Goal: Contribute content: Add original content to the website for others to see

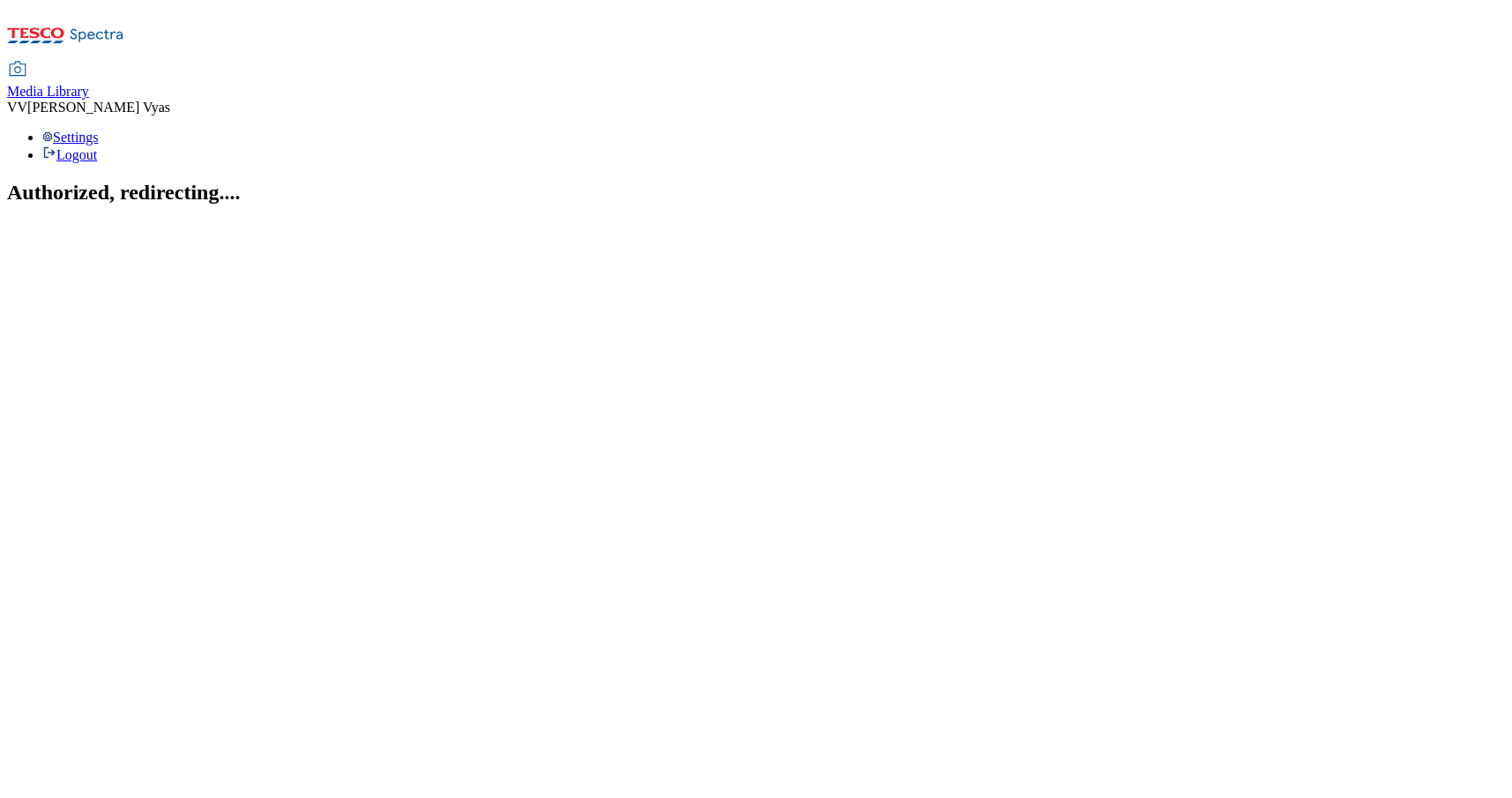
click at [89, 83] on span "Media Library" at bounding box center [48, 91] width 82 height 15
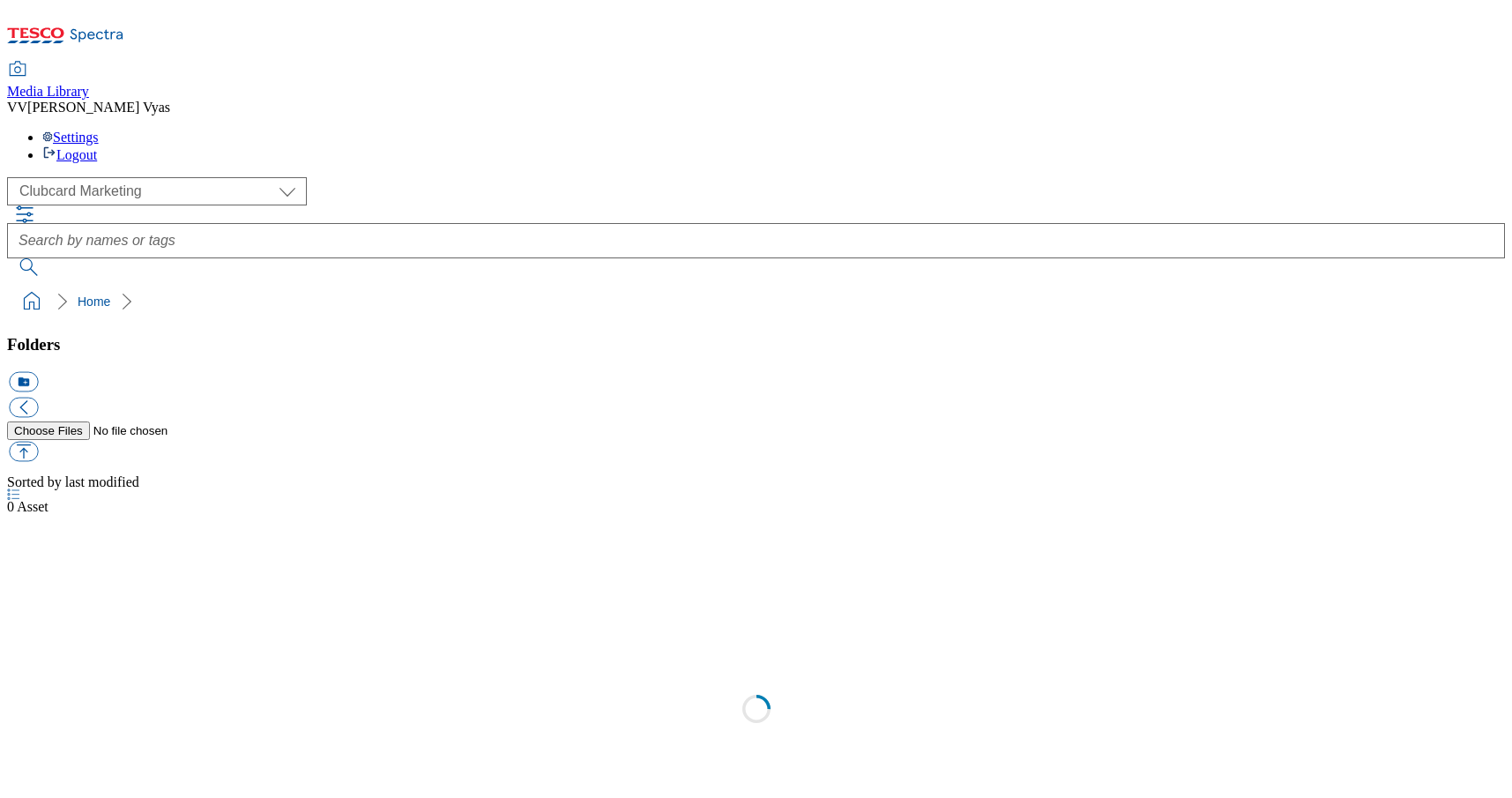
scroll to position [2, 0]
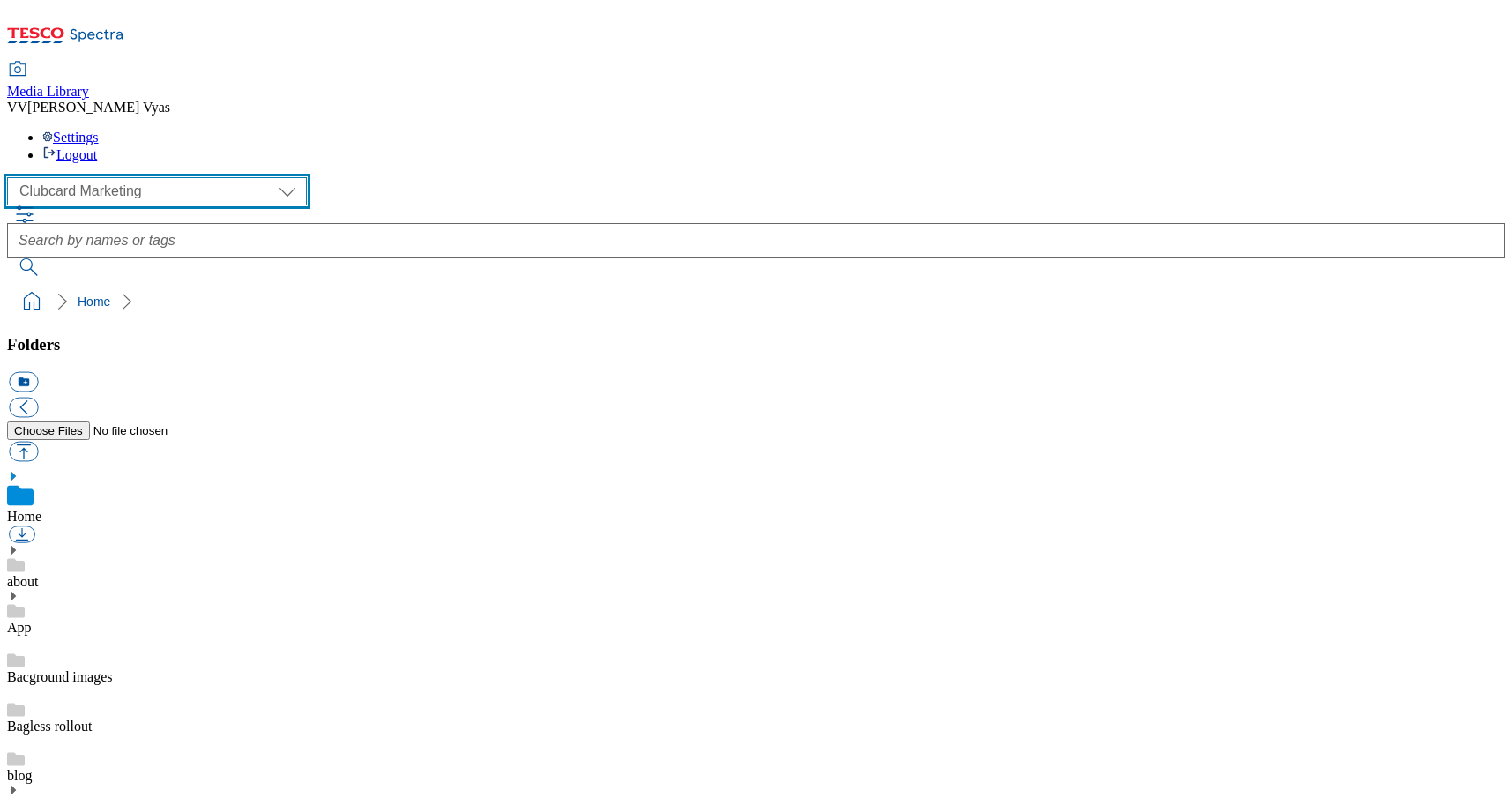
select select "flare-ghs-mktg"
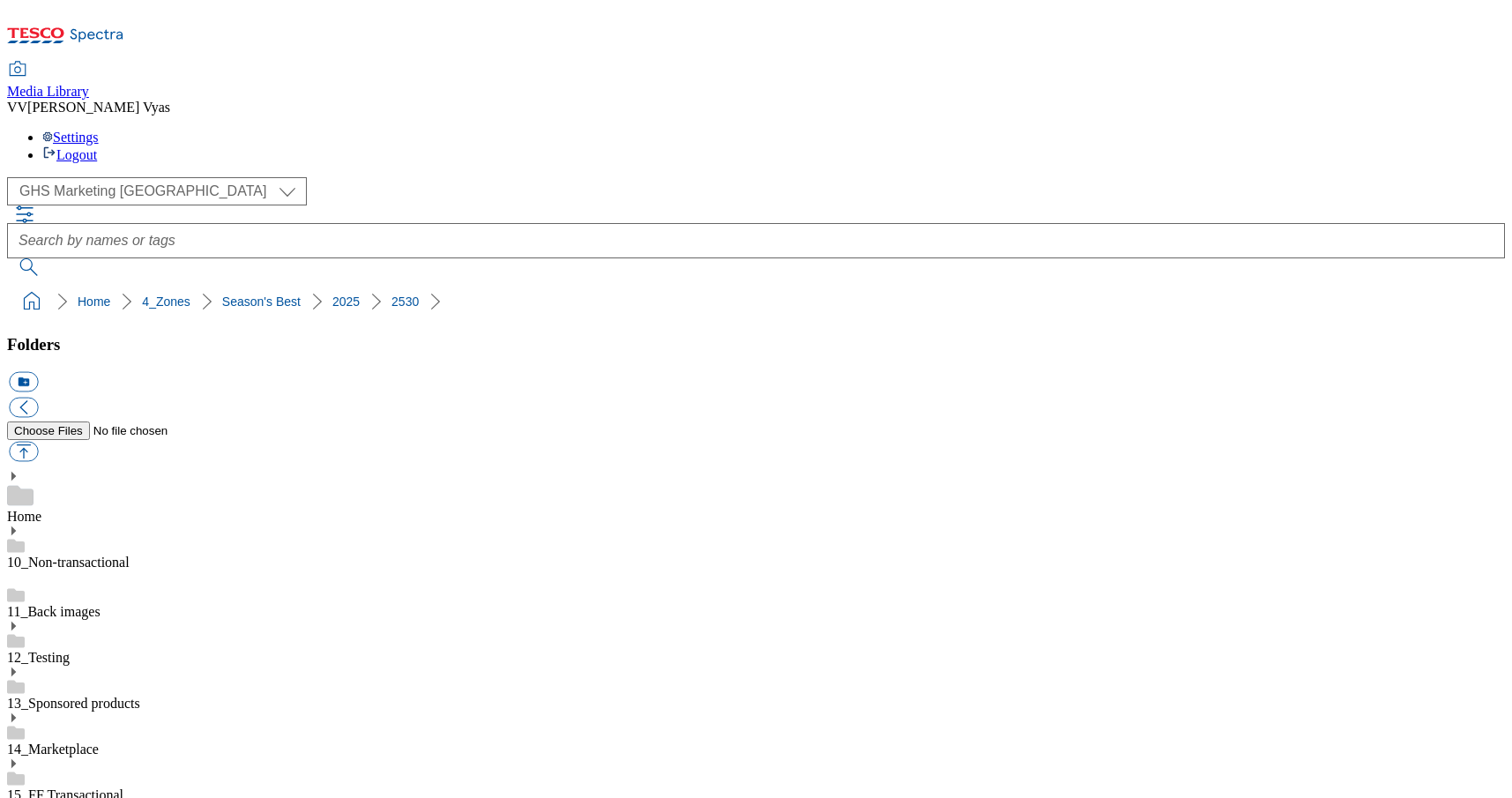
scroll to position [47, 0]
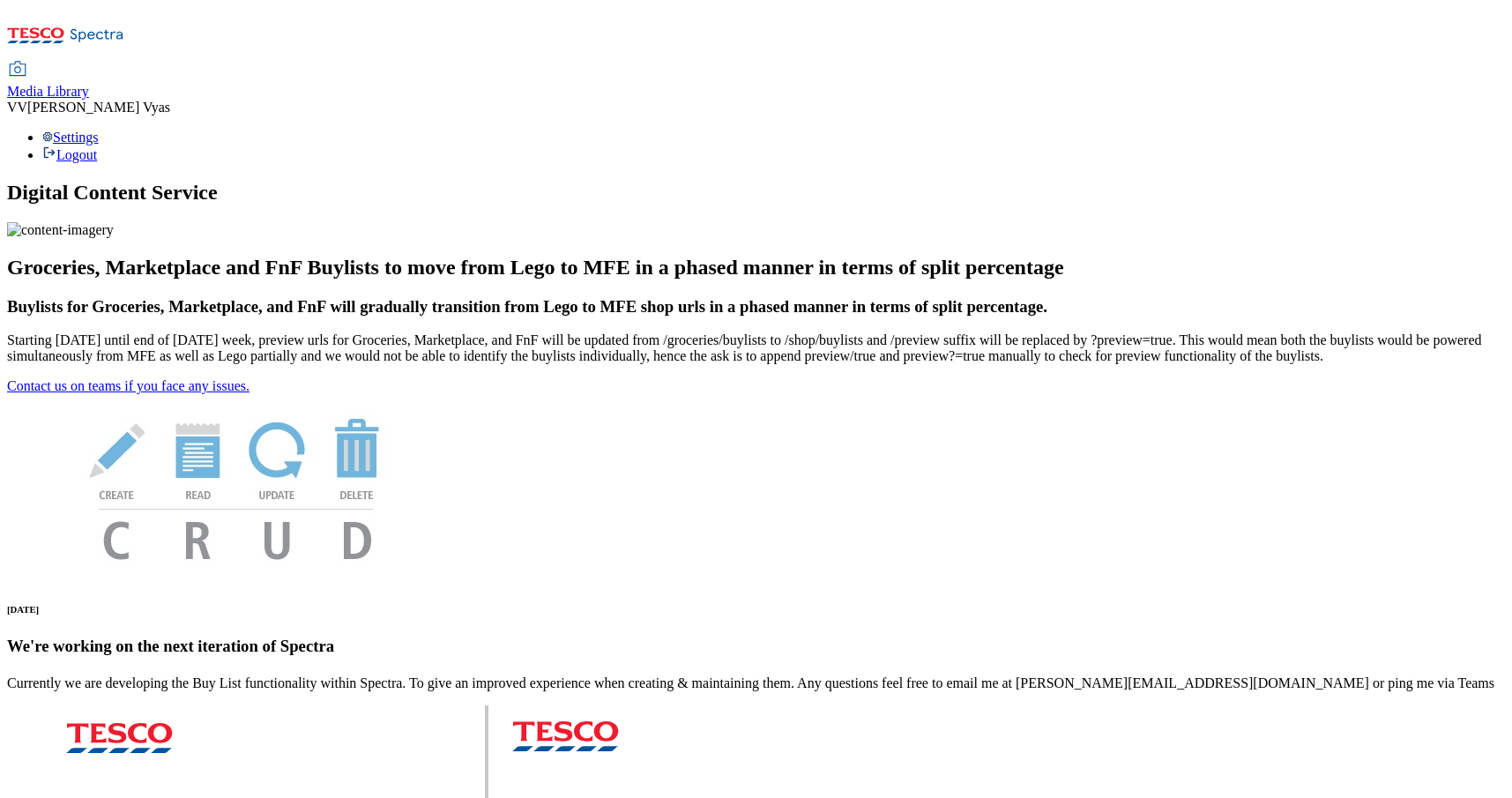
click at [89, 83] on span "Media Library" at bounding box center [48, 91] width 82 height 15
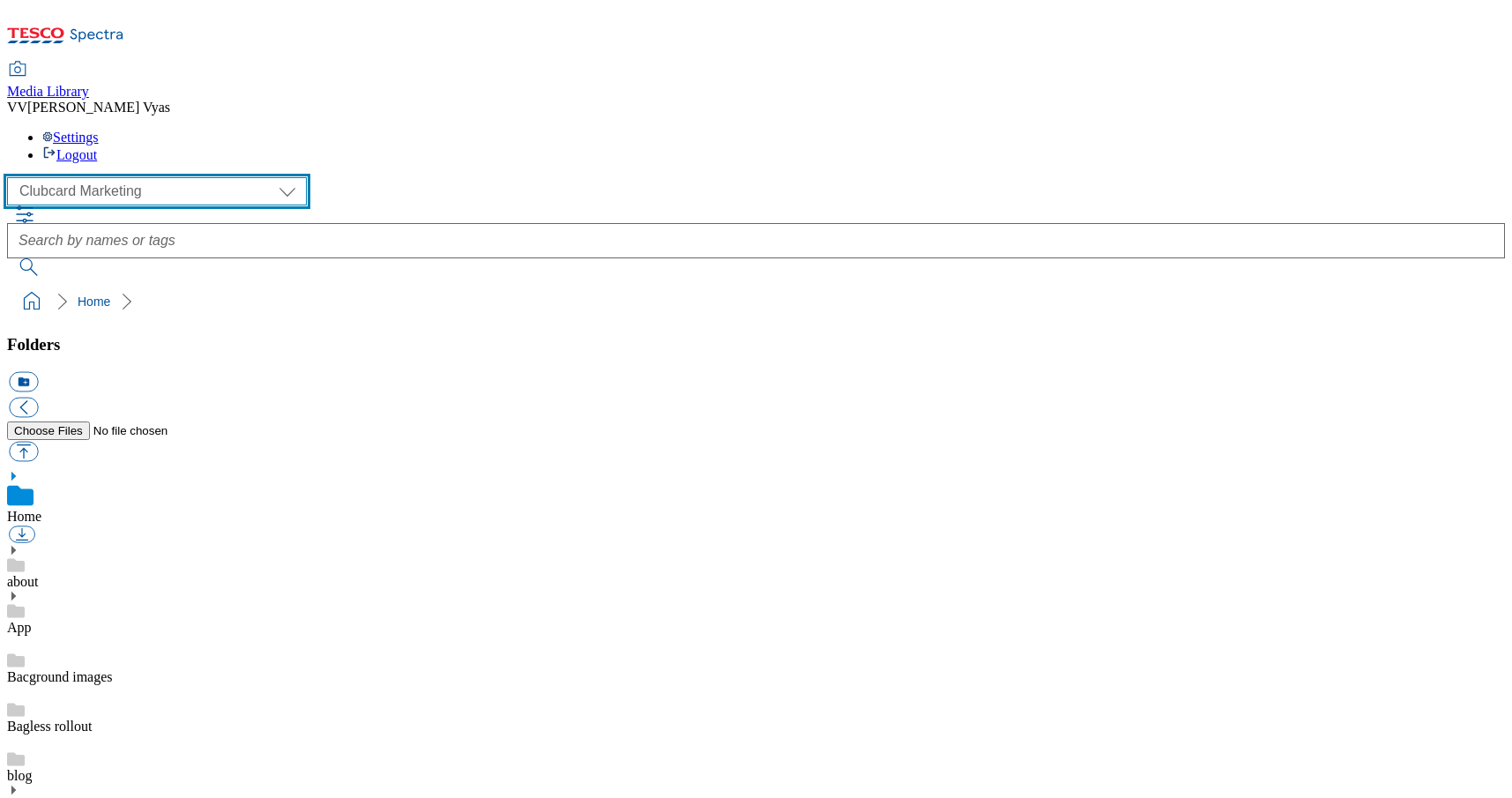
select select "flare-ghs-mktg"
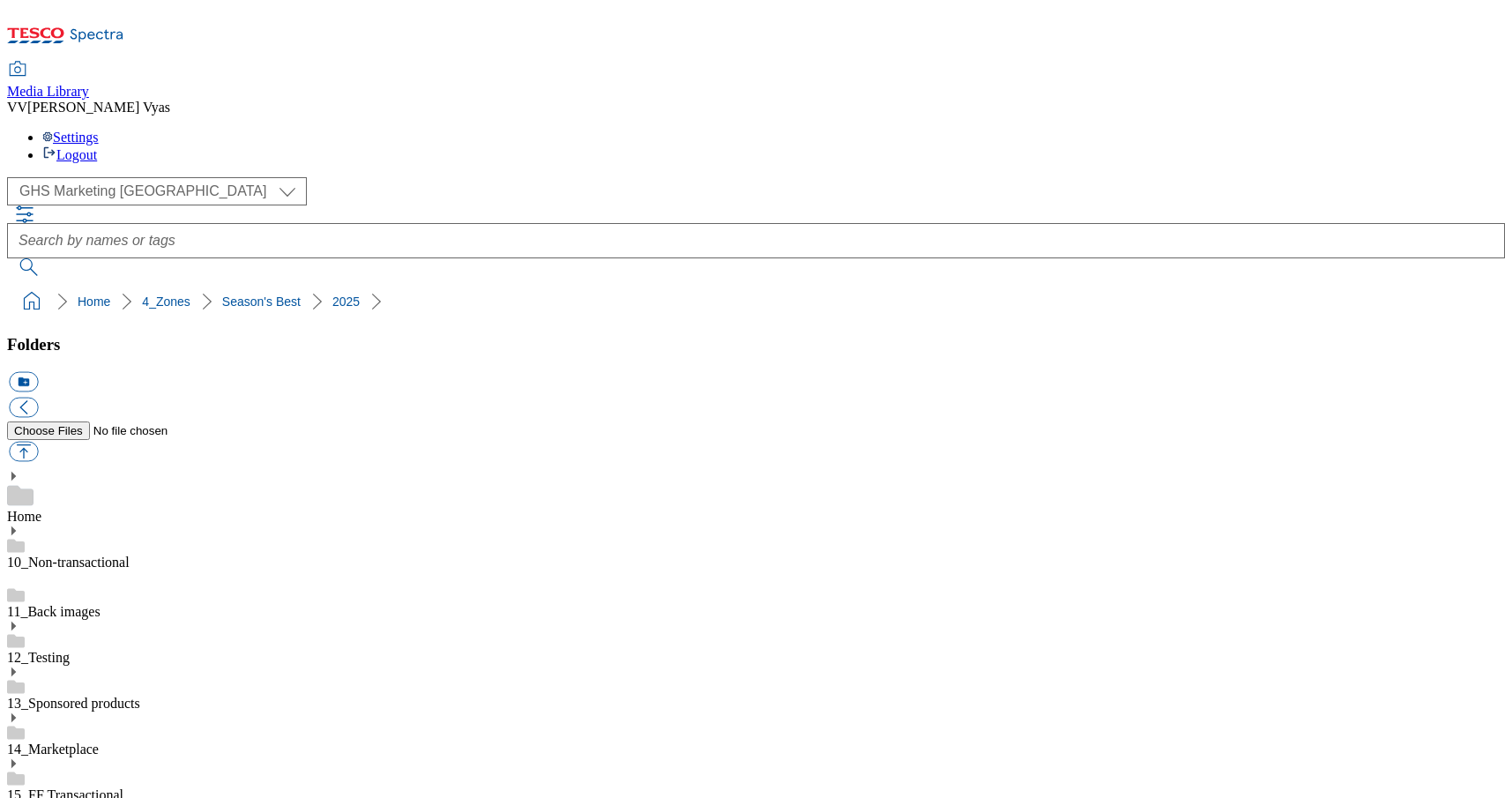
click at [38, 372] on button "icon_new_folder" at bounding box center [24, 382] width 29 height 20
type input "Buylist"
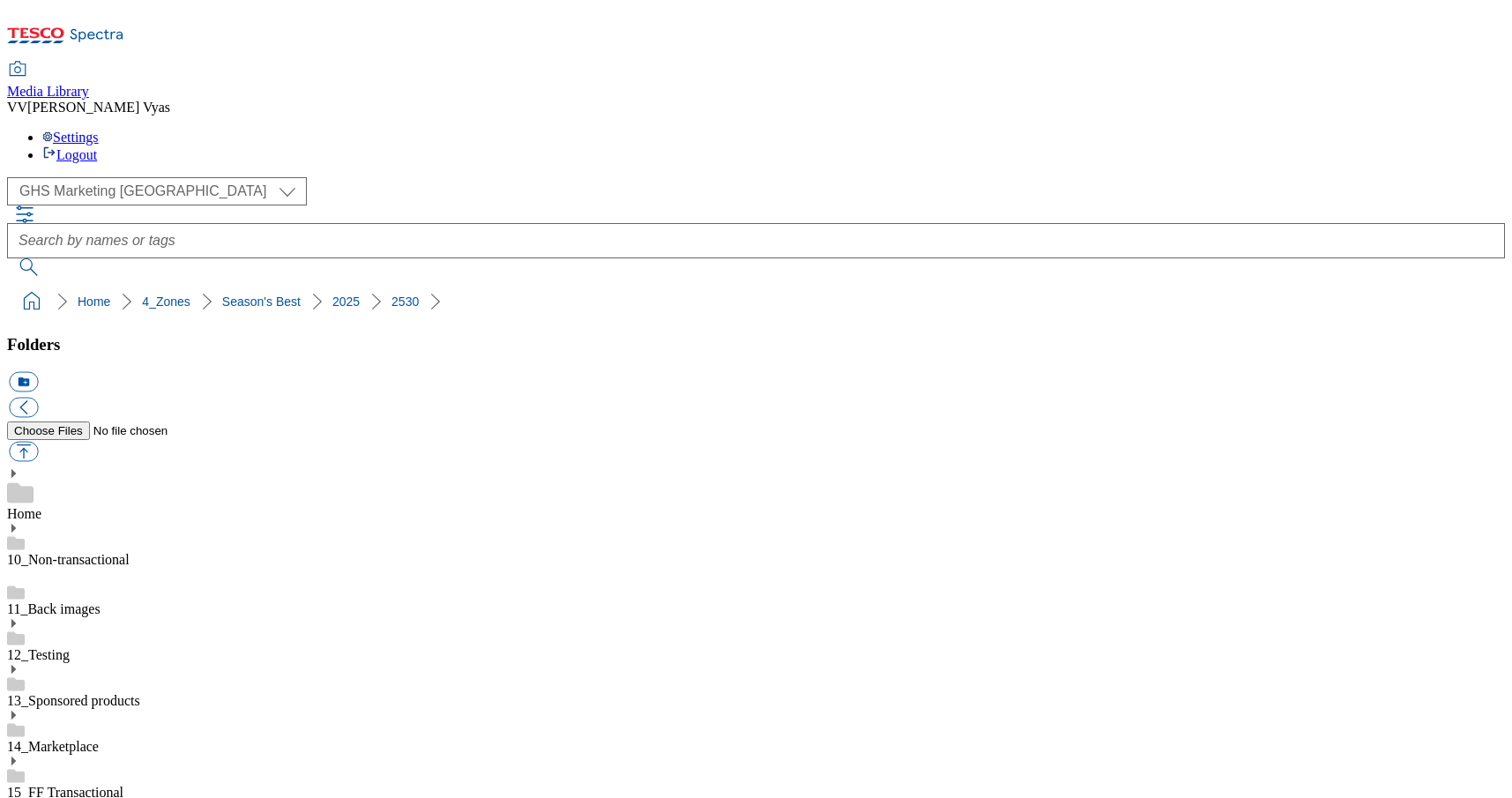
click at [38, 442] on button "button" at bounding box center [24, 452] width 29 height 20
type input "C:\fakepath\2516- GHS-SeasonalBest-Buylist-Thumb-Fruit.jpg"
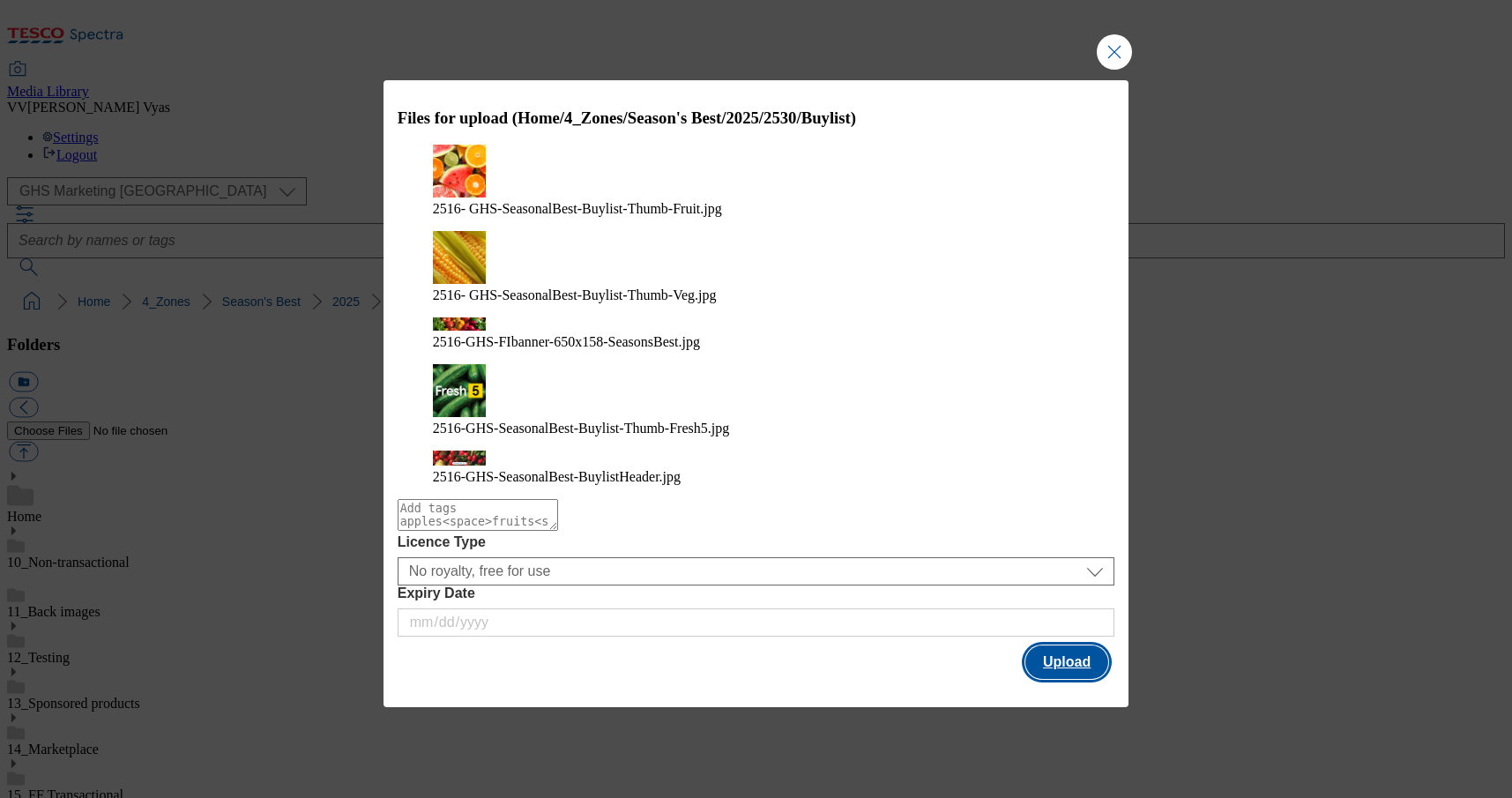
click at [1069, 646] on button "Upload" at bounding box center [1066, 662] width 83 height 34
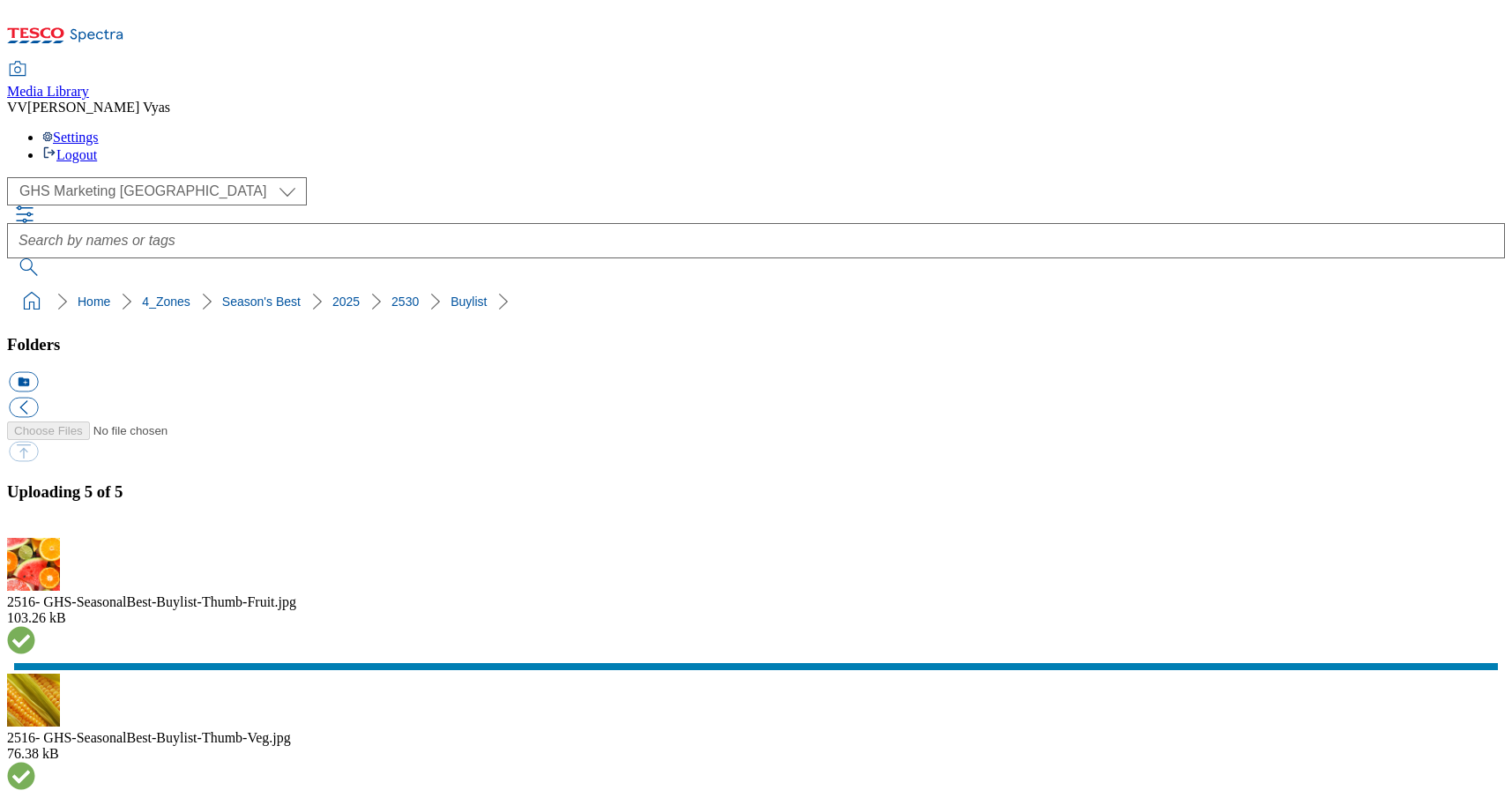
scroll to position [48, 0]
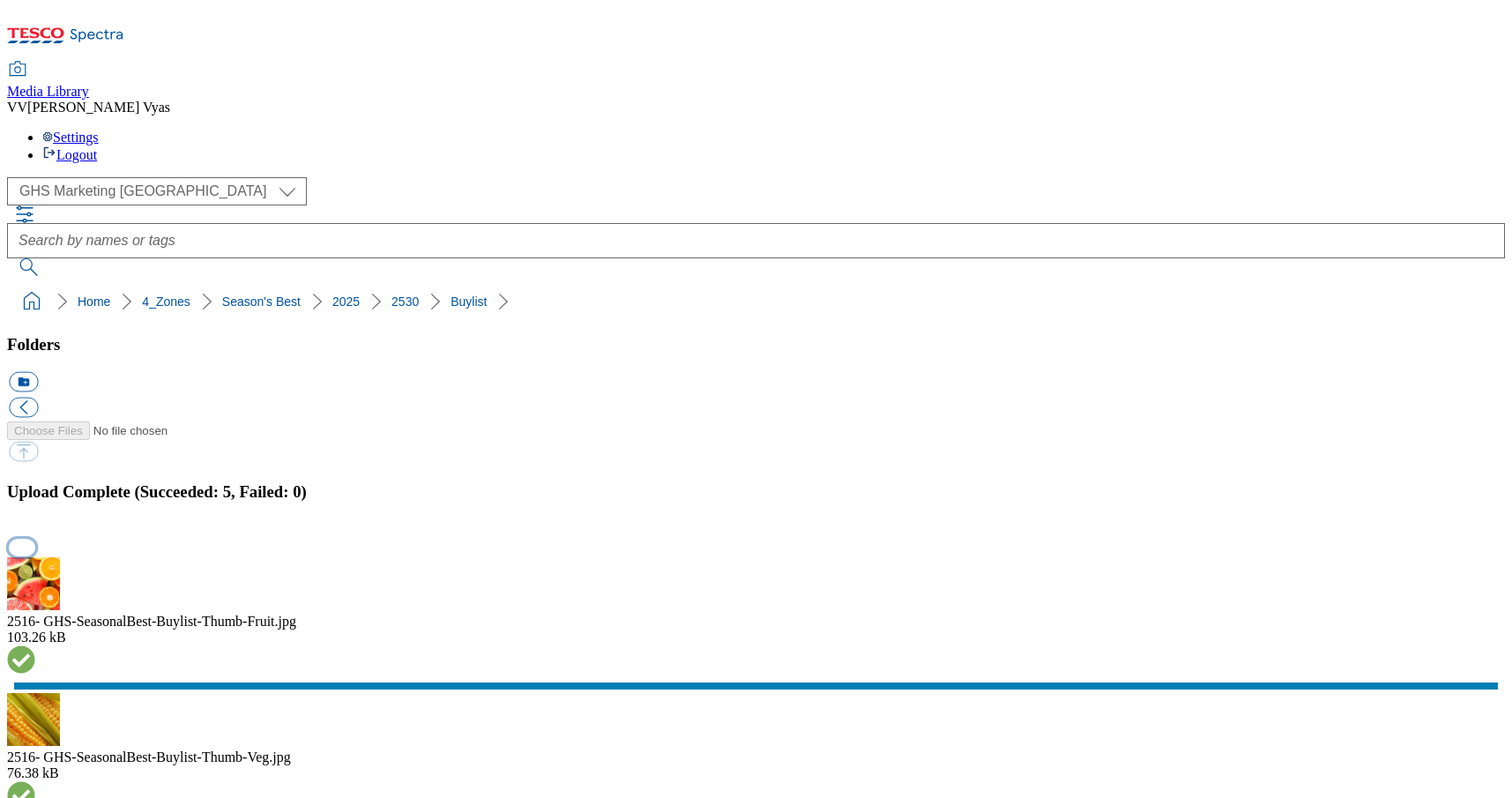
click at [35, 539] on button "button" at bounding box center [22, 548] width 27 height 17
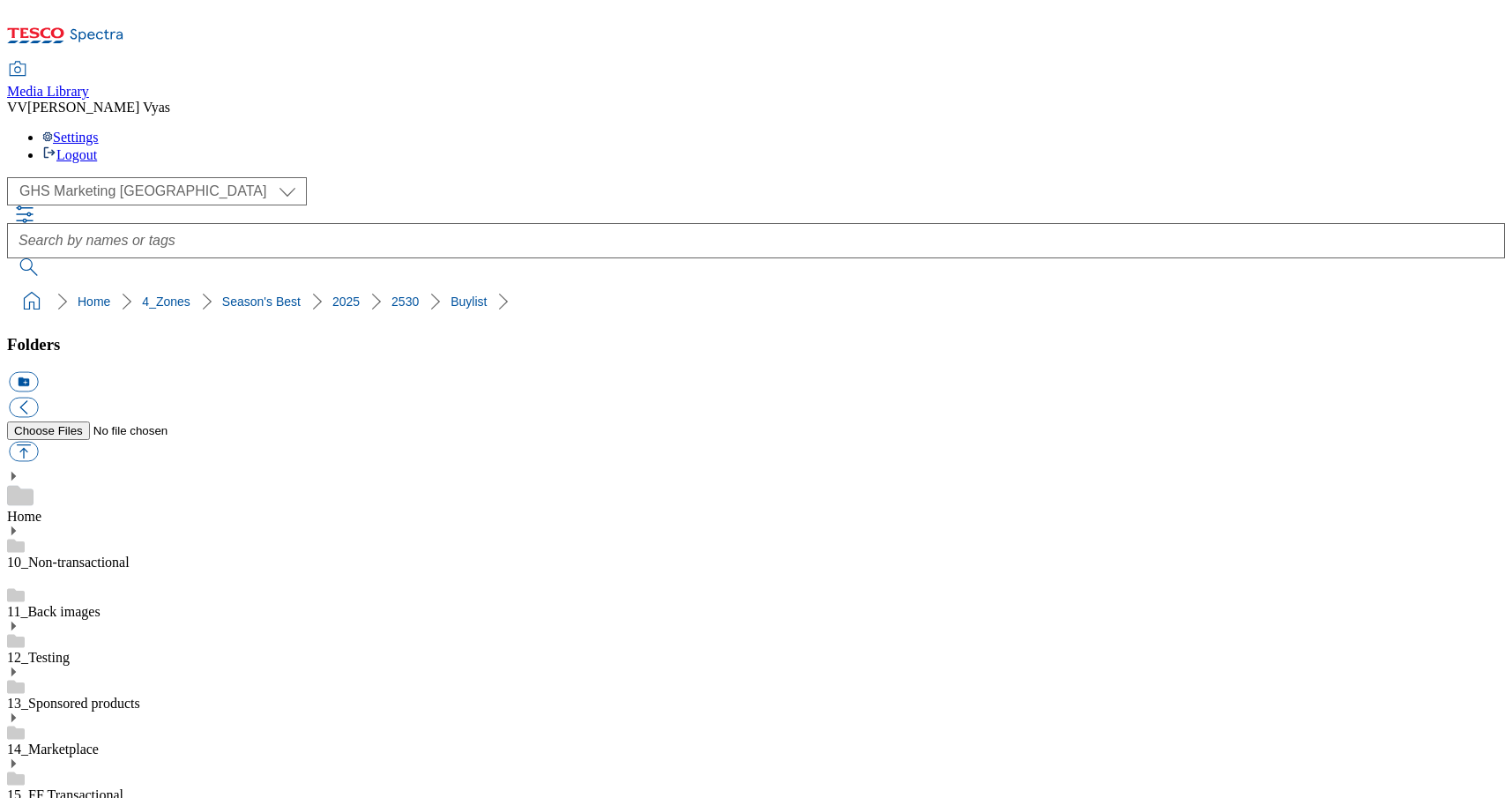
drag, startPoint x: 489, startPoint y: 173, endPoint x: 467, endPoint y: 169, distance: 22.4
click at [307, 285] on ol "Home 4_Zones Season's Best 2025 2530 Buylist" at bounding box center [761, 302] width 1487 height 34
click at [489, 285] on ol "Home 4_Zones Season's Best 2025 2530 Buylist" at bounding box center [761, 302] width 1487 height 34
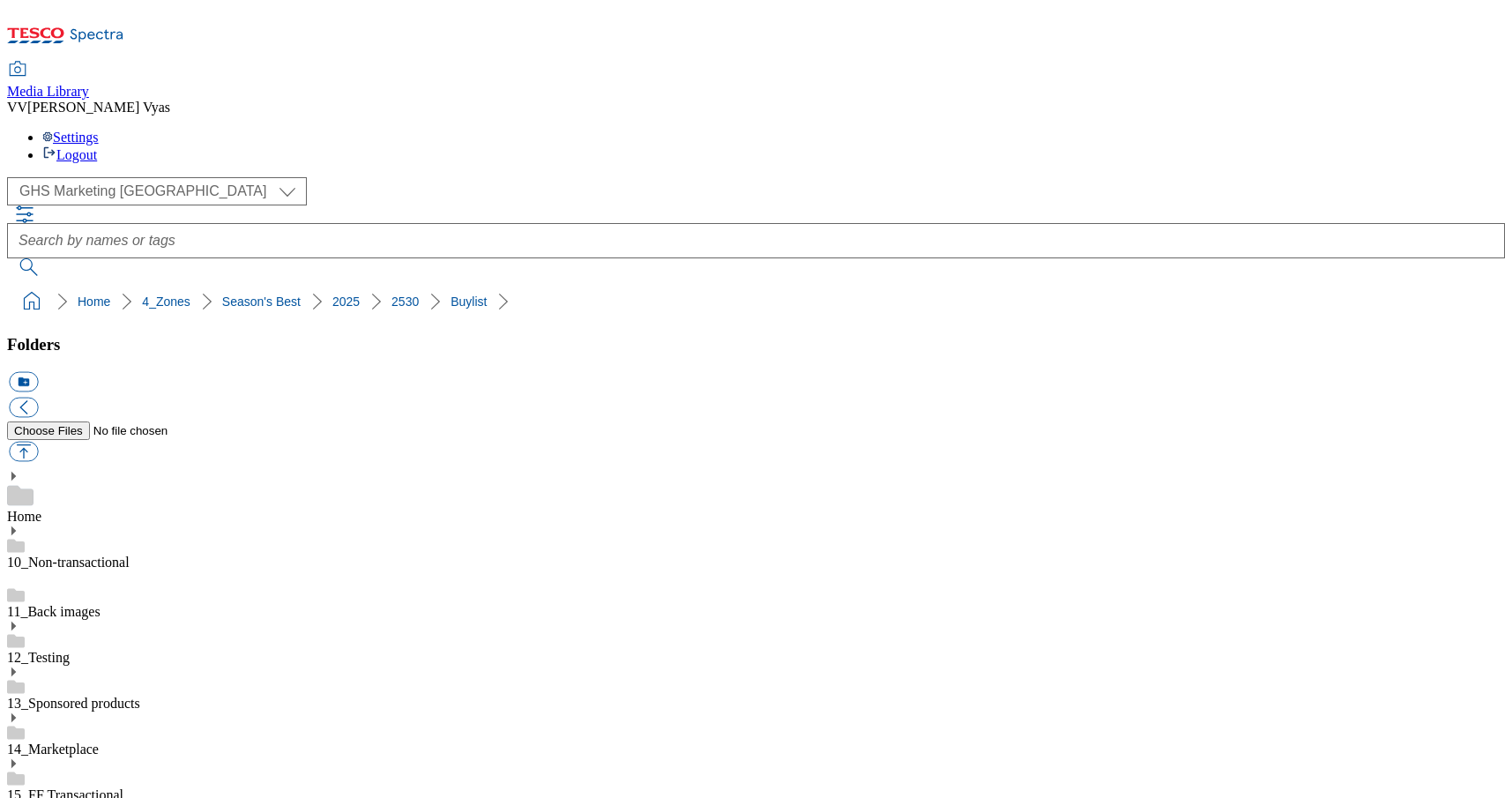
checkbox input "true"
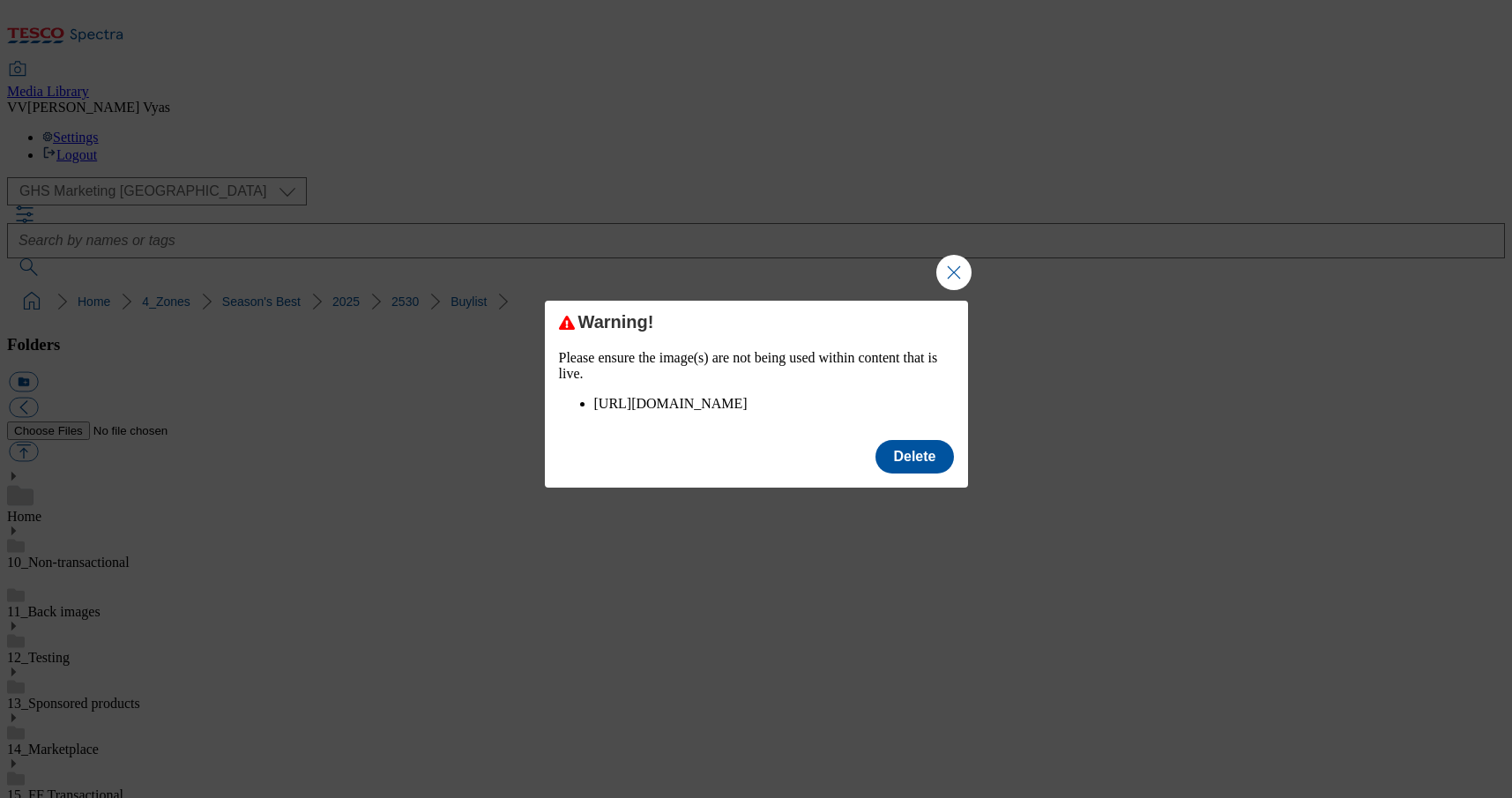
drag, startPoint x: 918, startPoint y: 478, endPoint x: 1125, endPoint y: 518, distance: 210.8
click at [918, 473] on button "Delete" at bounding box center [914, 457] width 78 height 34
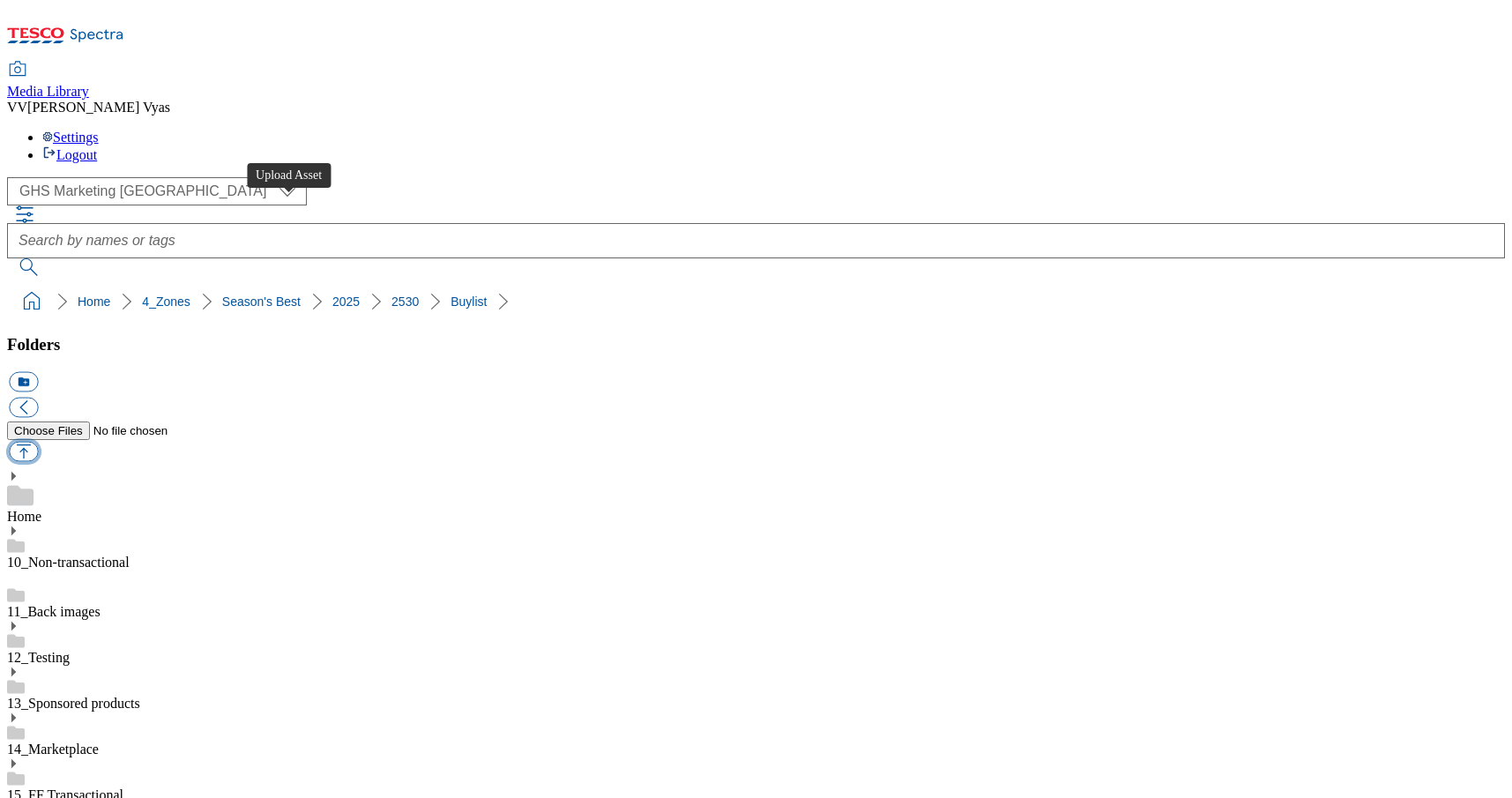
click at [38, 442] on button "button" at bounding box center [24, 452] width 29 height 20
type input "C:\fakepath\2516- GHS-SeasonalBest-Buylist-Thumb-Top picks.jpg"
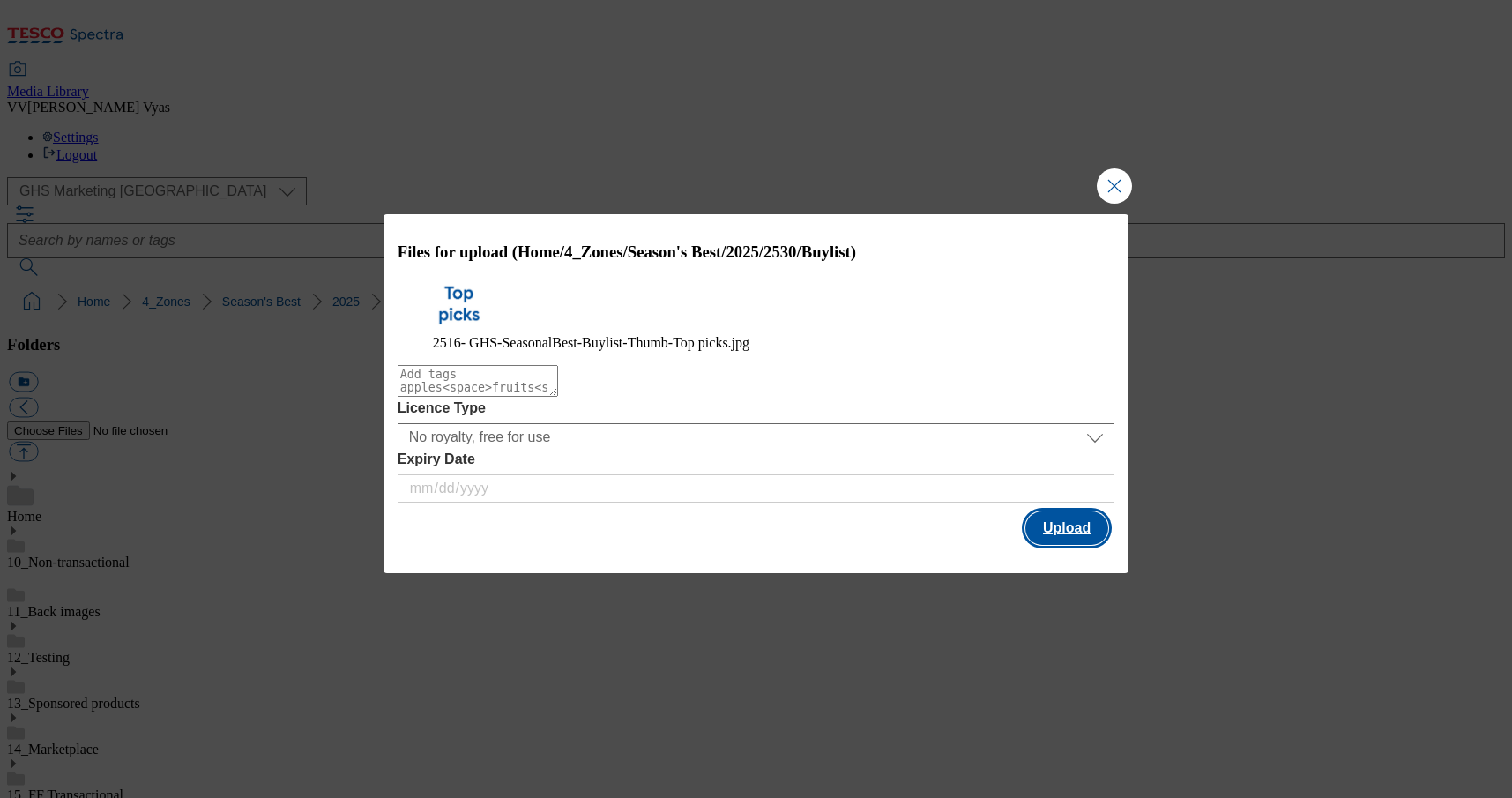
click at [1093, 545] on button "Upload" at bounding box center [1066, 528] width 83 height 34
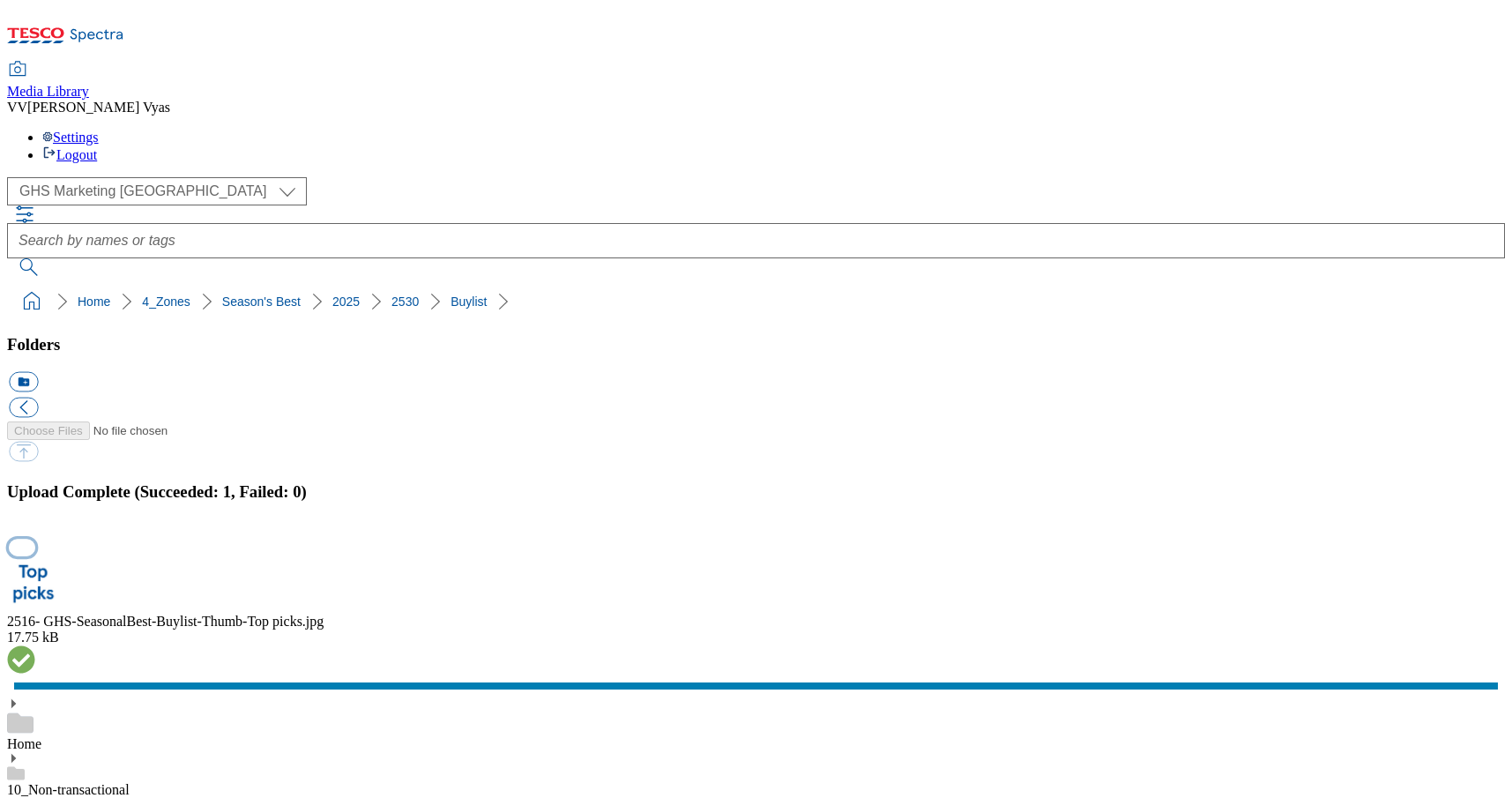
click at [35, 539] on button "button" at bounding box center [22, 548] width 27 height 17
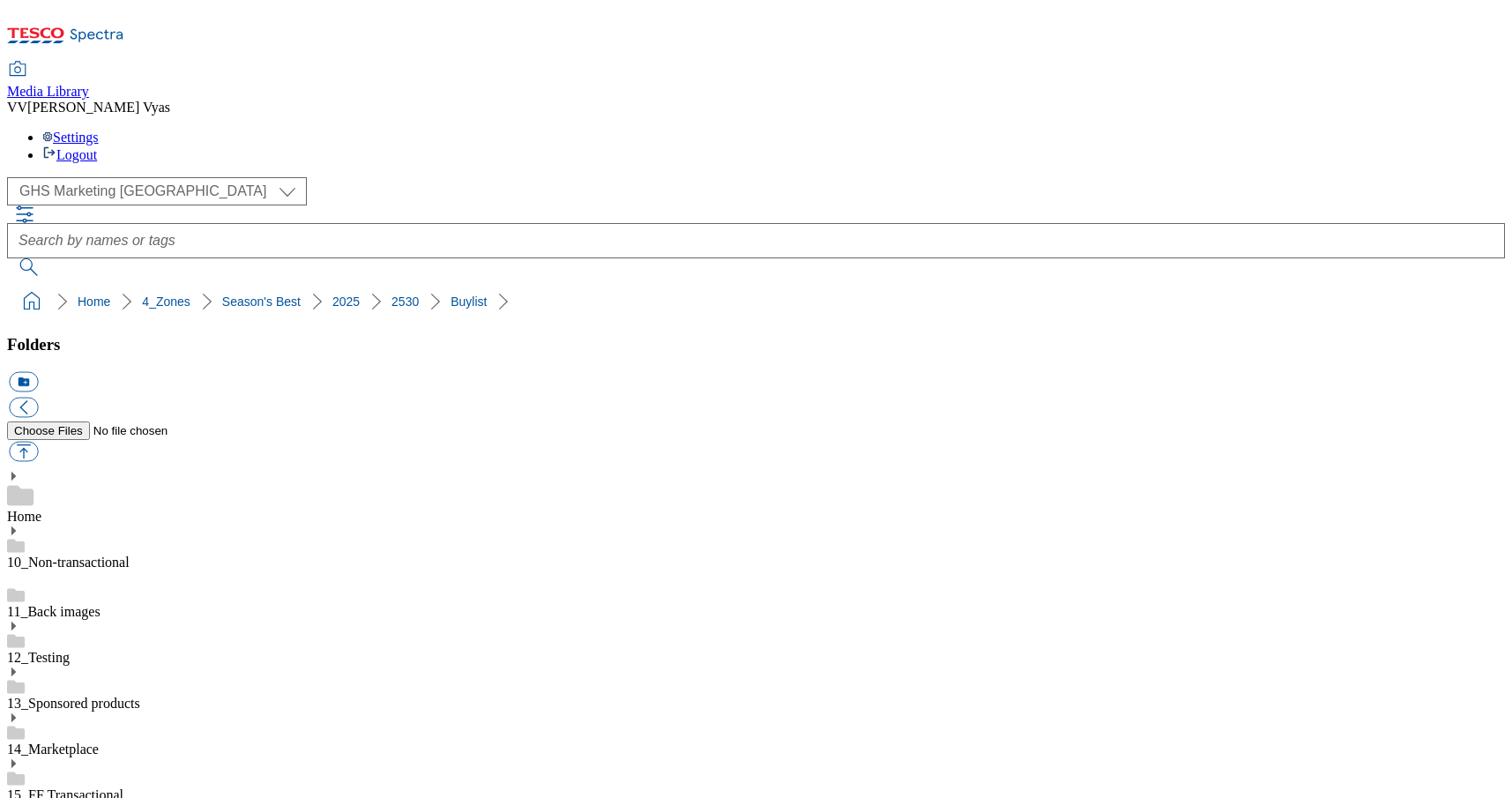
drag, startPoint x: 474, startPoint y: 160, endPoint x: 9, endPoint y: 164, distance: 465.0
click at [9, 285] on nav "Home 4_Zones Season's Best 2025 2530 Buylist" at bounding box center [756, 302] width 1498 height 34
copy ol "Home 4_Zones Season's Best 2025 2530 Buylist"
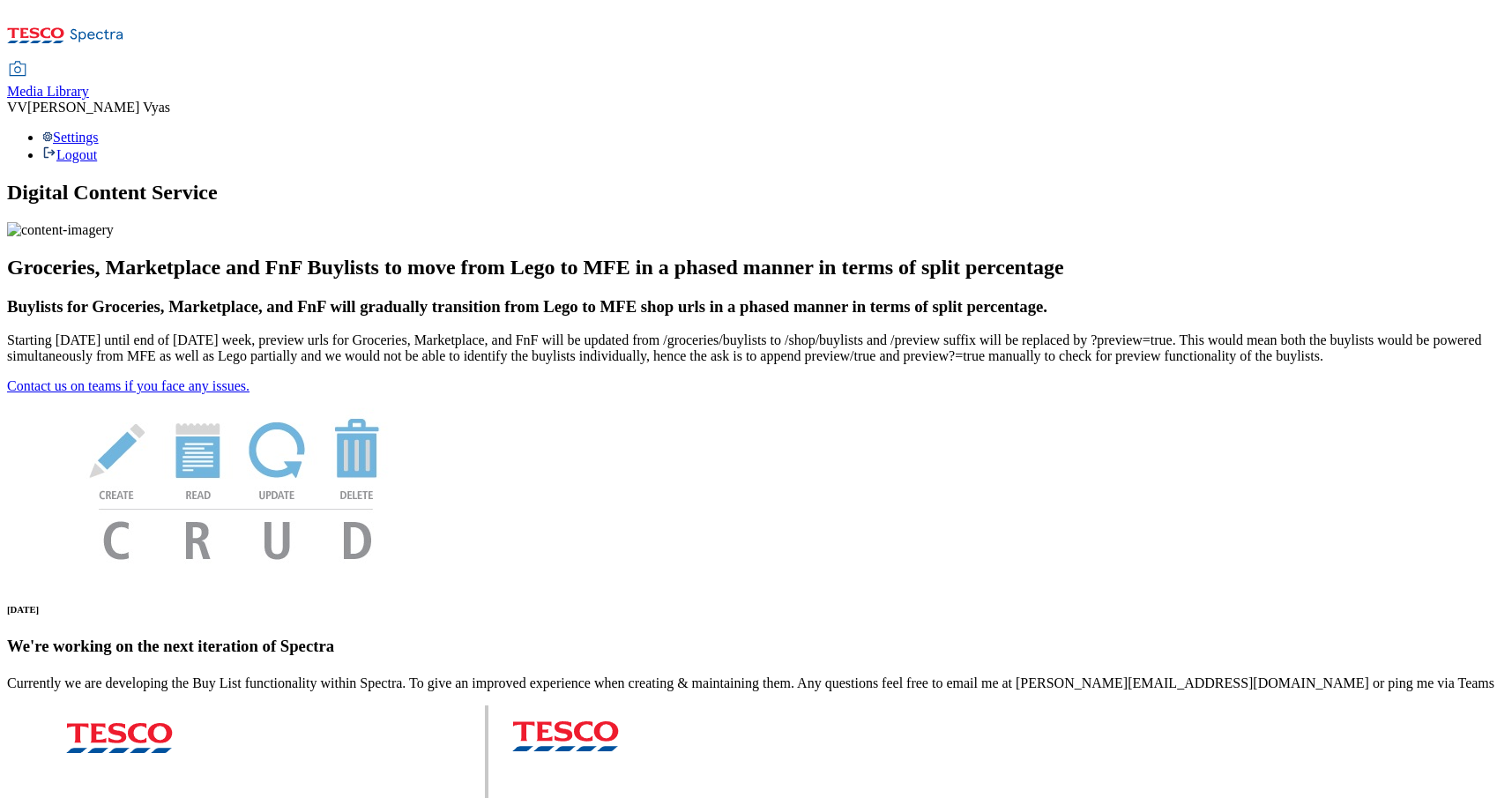
click at [89, 83] on div "Media Library" at bounding box center [48, 91] width 82 height 16
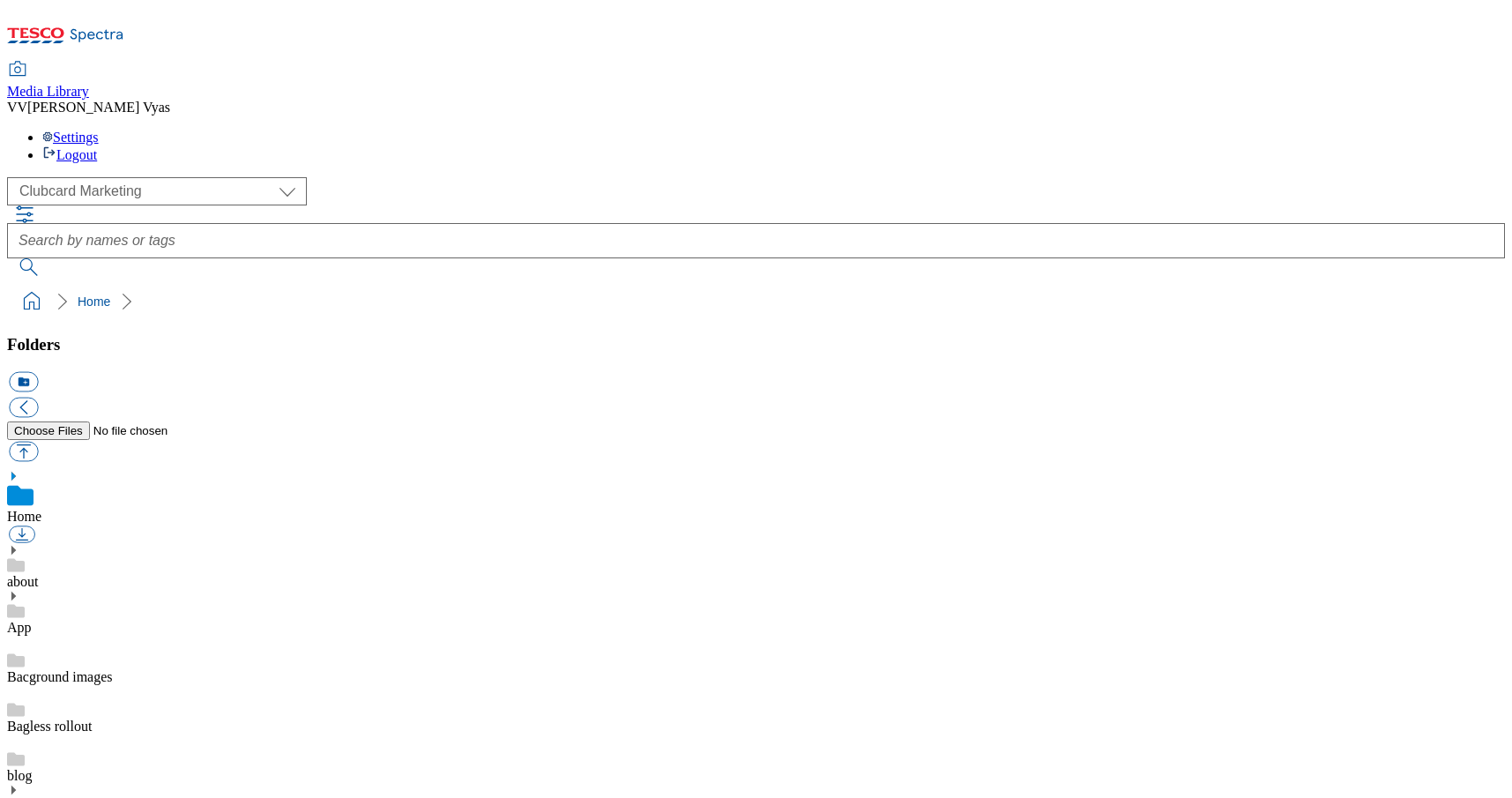
scroll to position [12, 0]
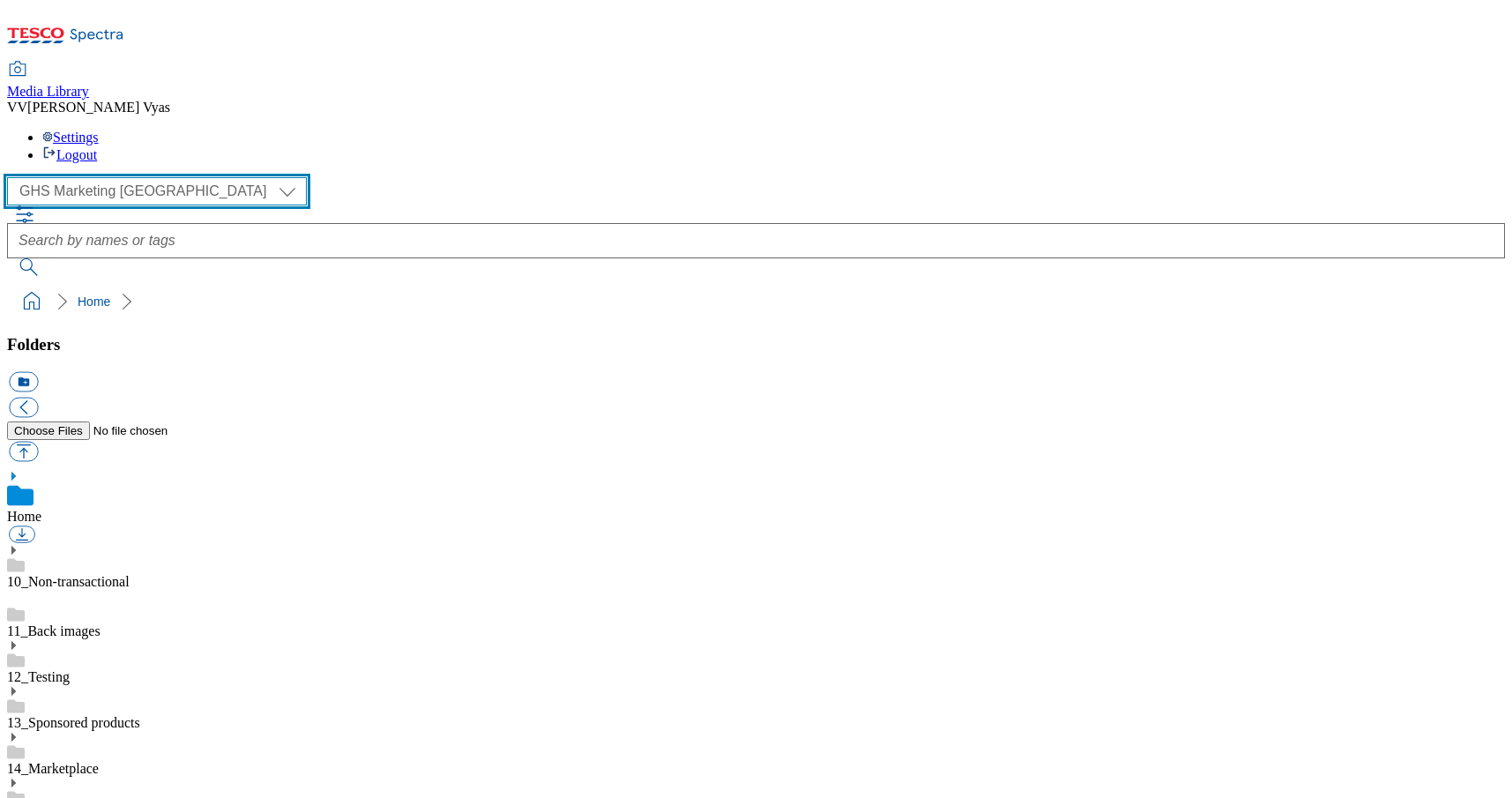
scroll to position [7, 0]
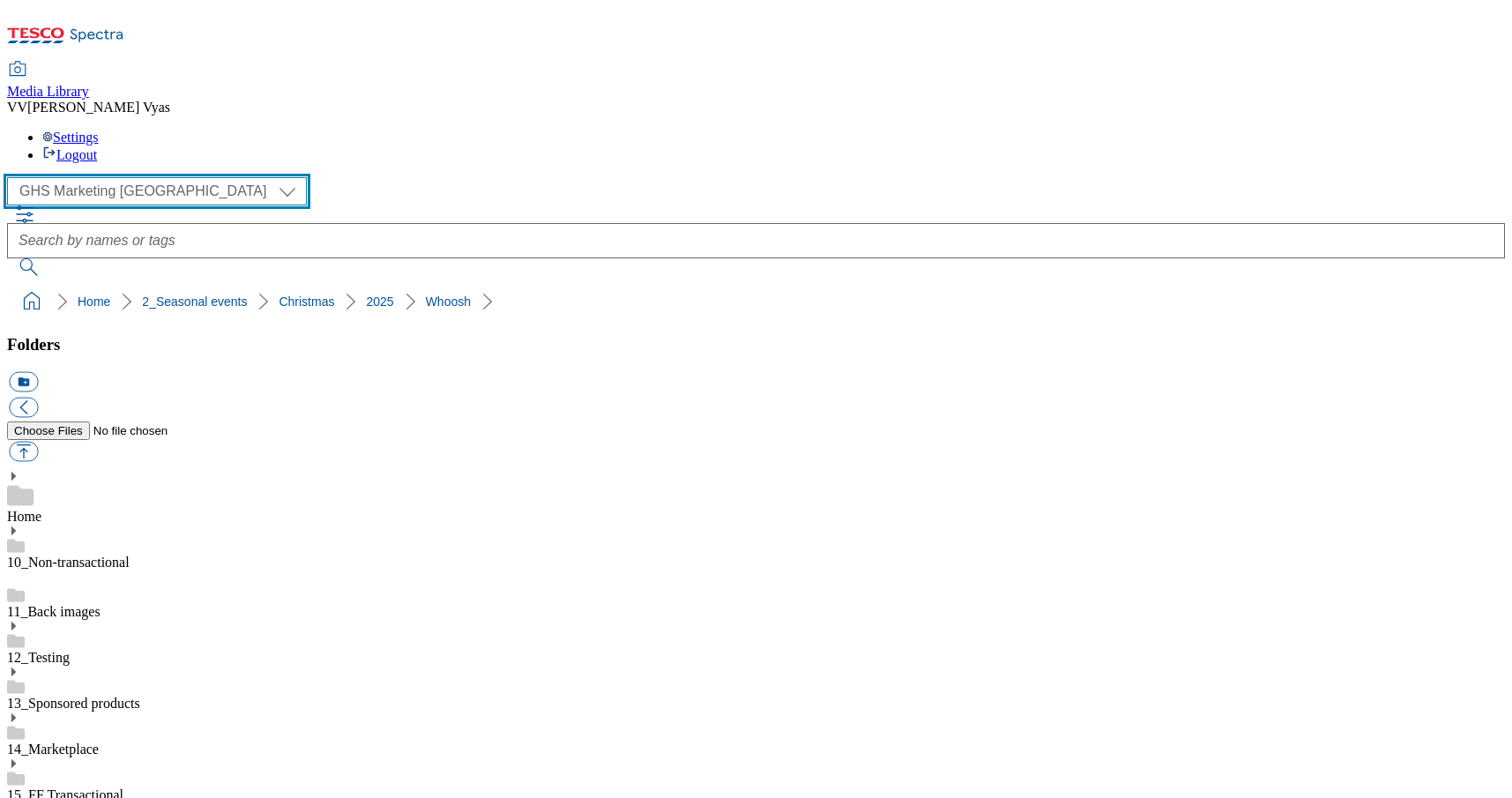
select select "flare-ghs-roi"
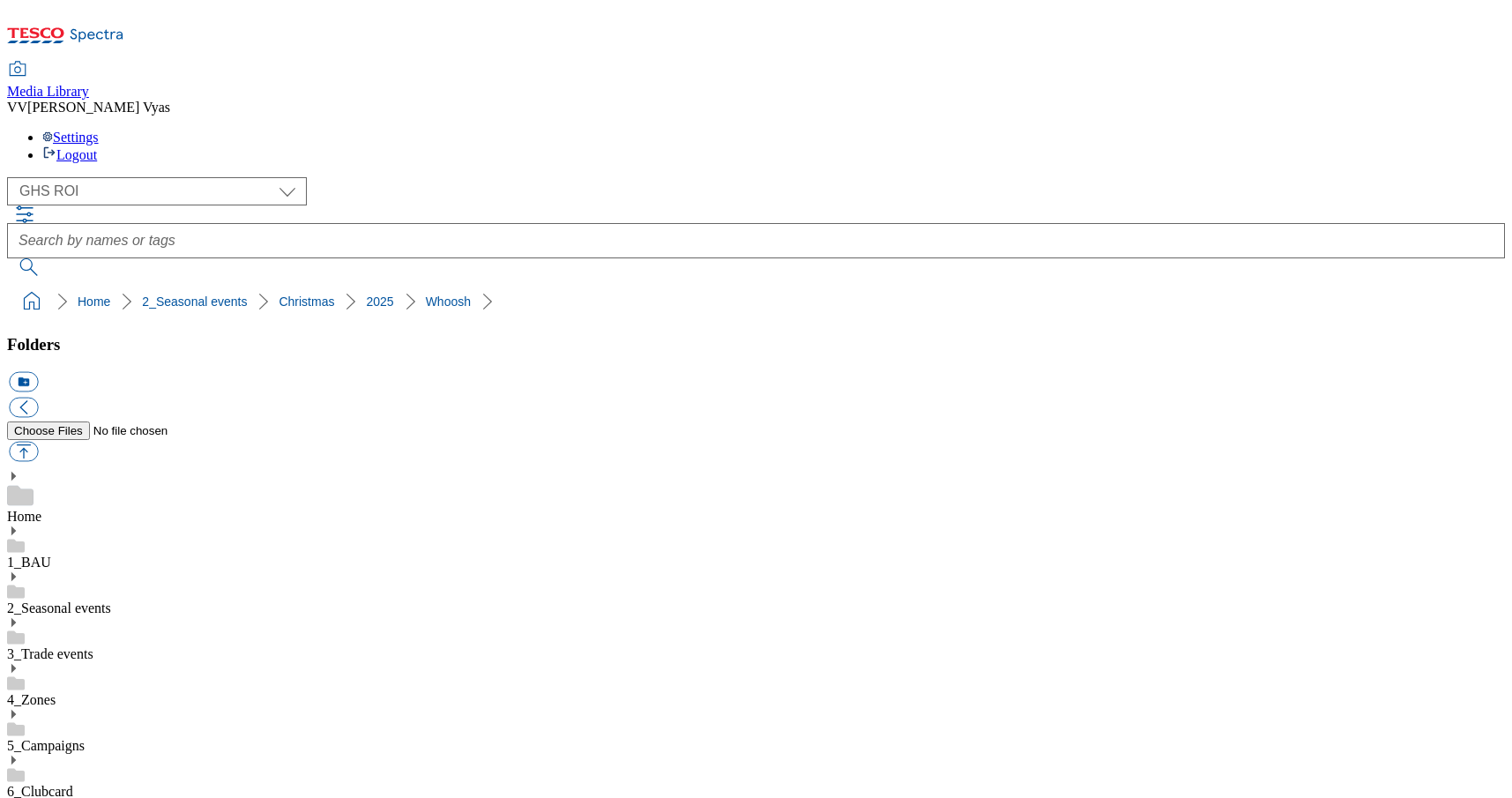
click at [19, 571] on icon at bounding box center [13, 576] width 12 height 12
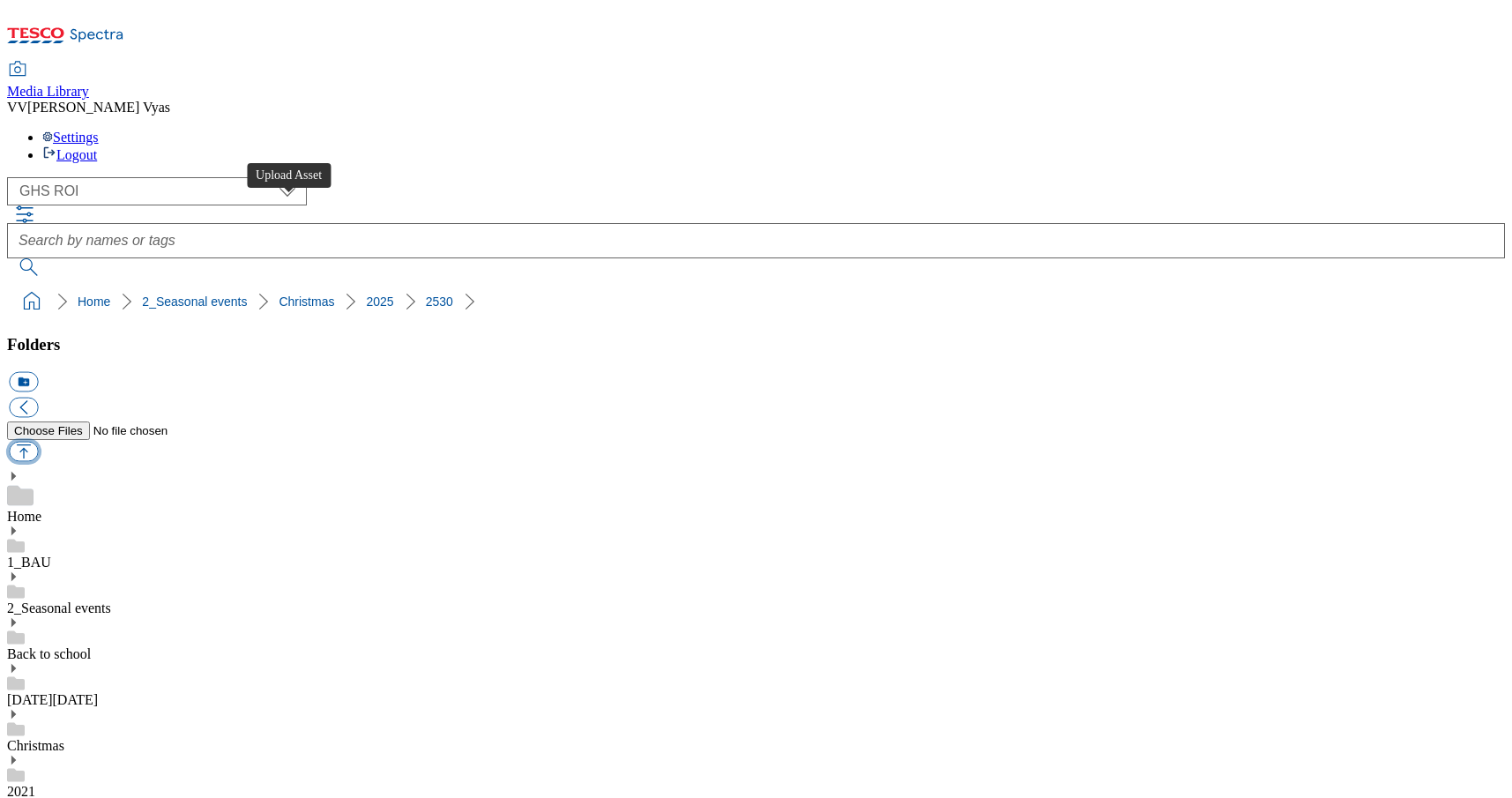
scroll to position [0, 1]
click at [38, 442] on button "button" at bounding box center [24, 452] width 29 height 20
type input "C:\fakepath\2530-WF-503771-ROI-Christmas Shop 2025-Search Banner.jpg"
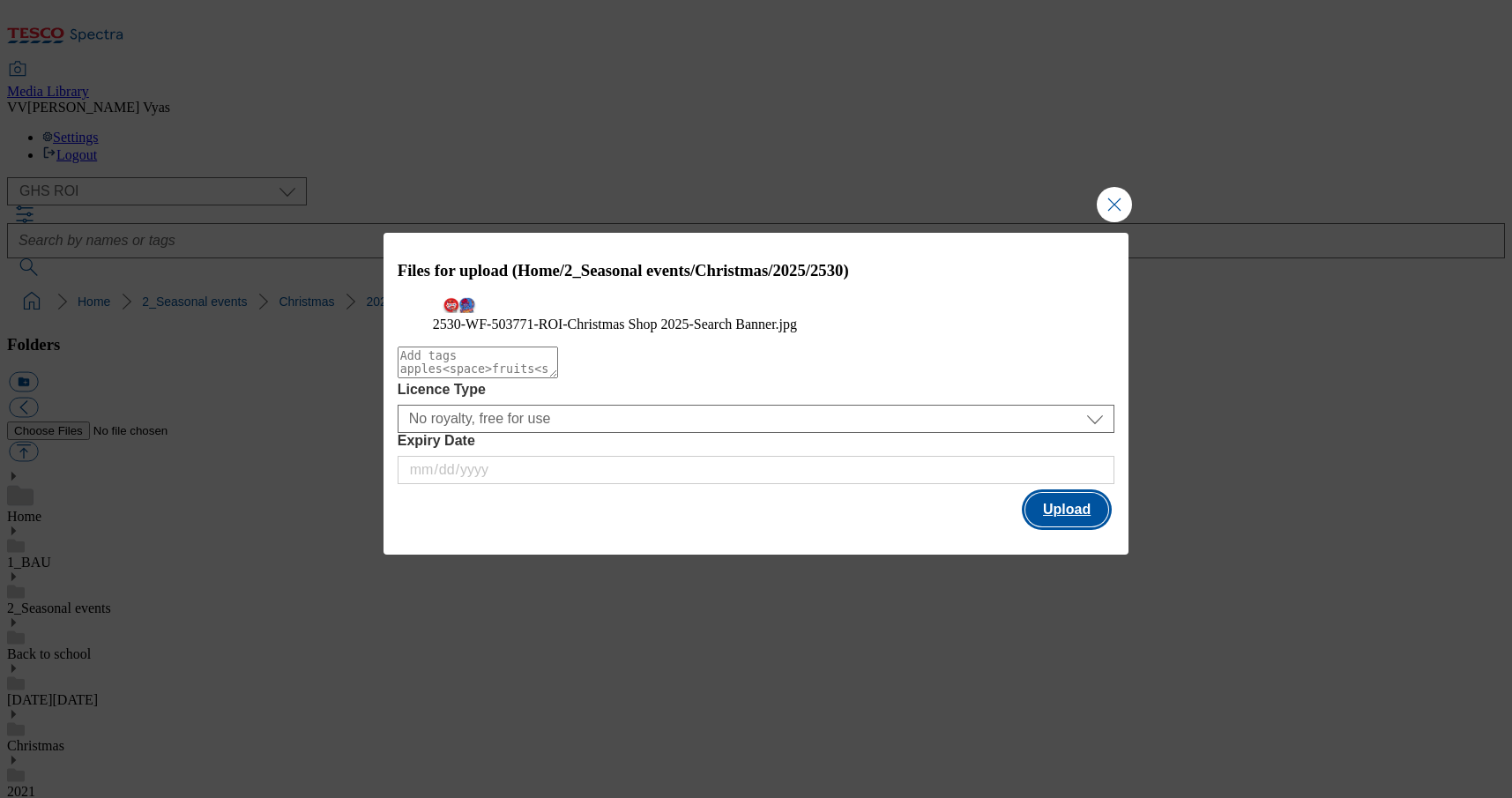
click at [1092, 526] on button "Upload" at bounding box center [1066, 510] width 83 height 34
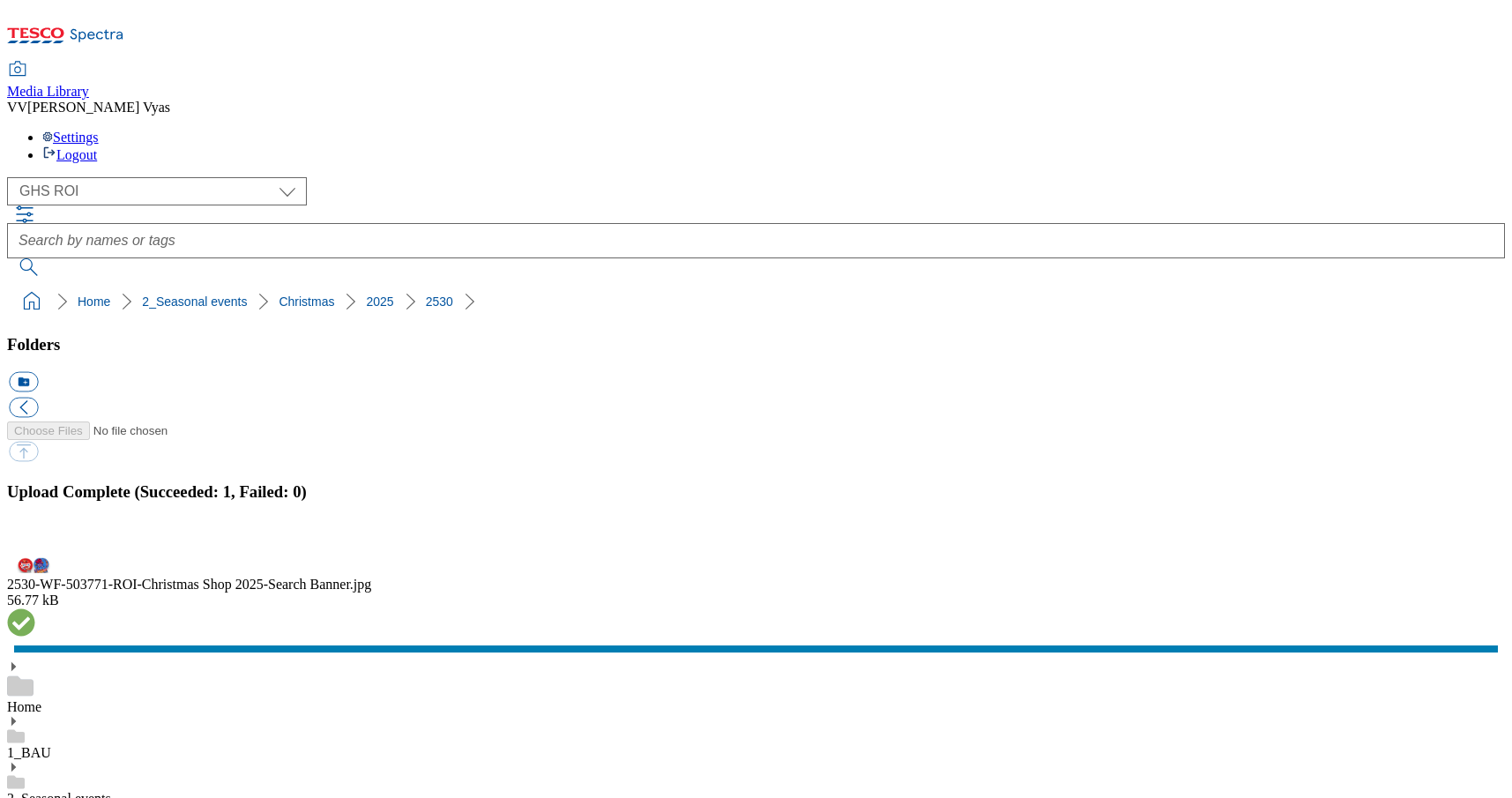
scroll to position [0, 0]
click at [35, 539] on button "button" at bounding box center [22, 548] width 27 height 17
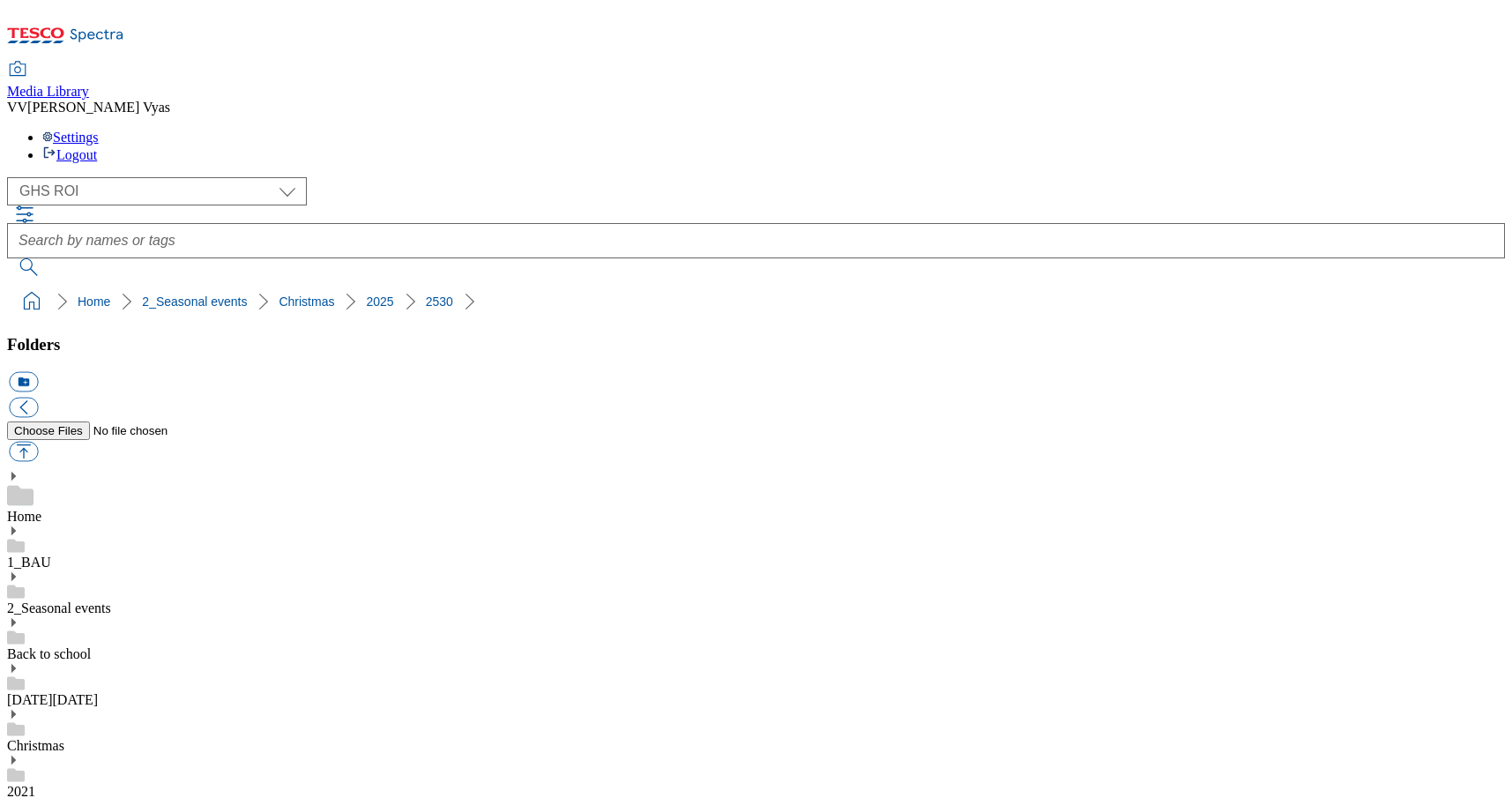
scroll to position [12, 0]
